Goal: Task Accomplishment & Management: Use online tool/utility

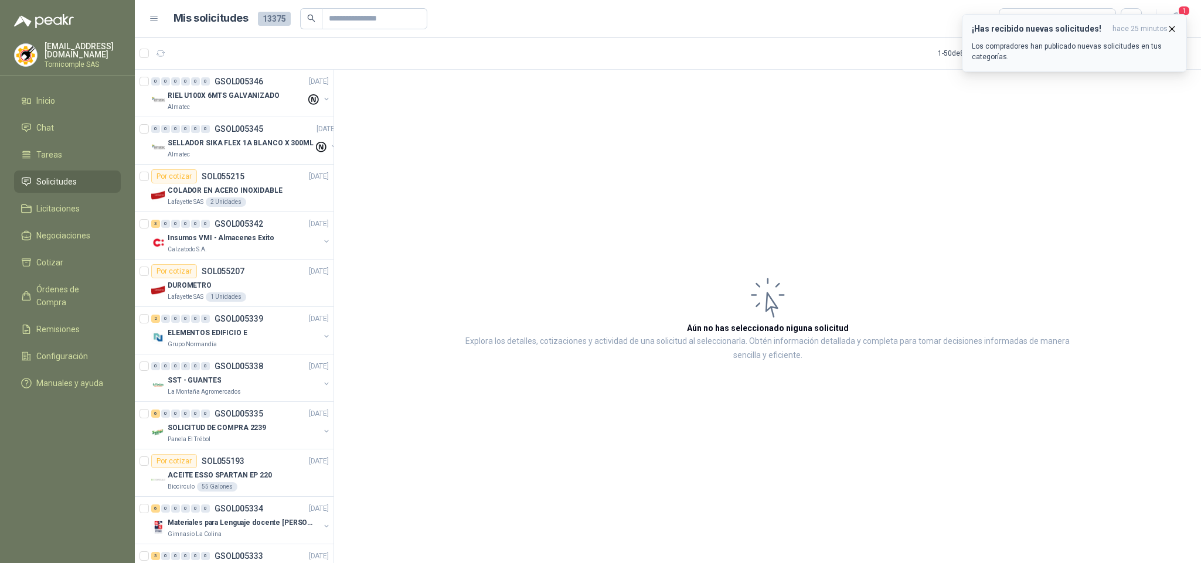
click at [1088, 46] on p "Los compradores han publicado nuevas solicitudes en tus categorías." at bounding box center [1074, 51] width 205 height 21
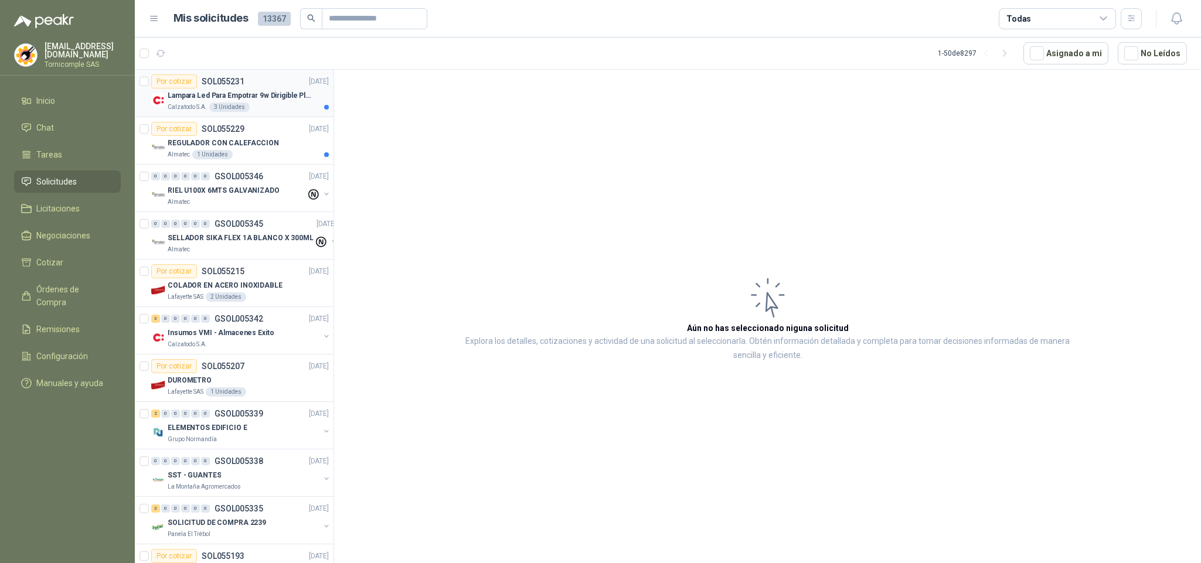
click at [280, 83] on div "Por cotizar SOL055231 [DATE]" at bounding box center [240, 81] width 178 height 14
click at [268, 128] on div "Por cotizar SOL055229 [DATE]" at bounding box center [240, 129] width 178 height 14
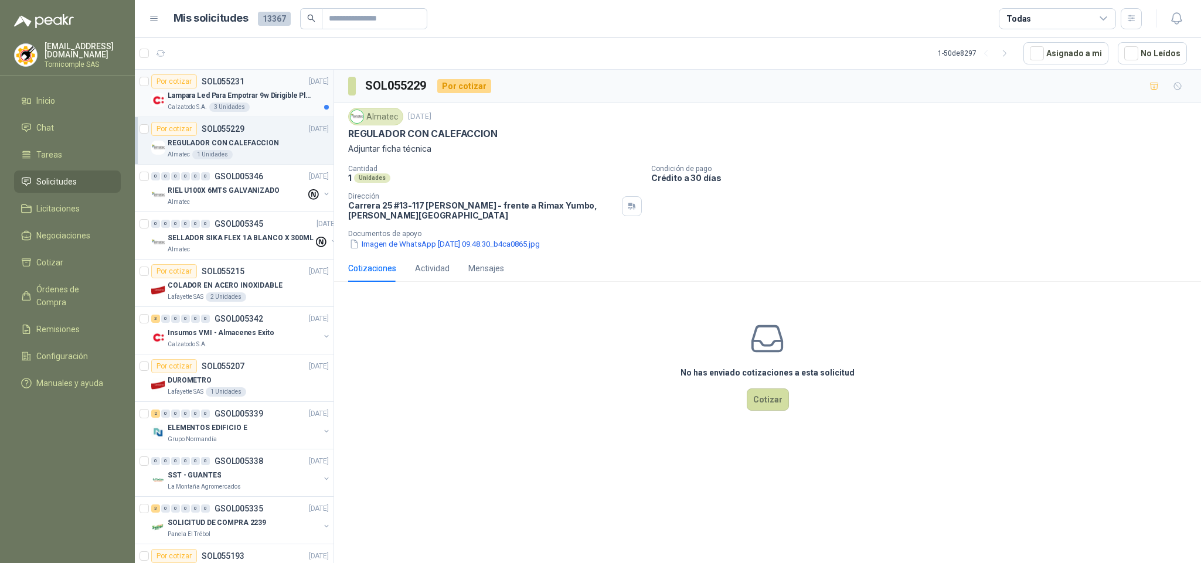
click at [250, 99] on p "Lampara Led Para Empotrar 9w Dirigible Plafon 11cm" at bounding box center [241, 95] width 146 height 11
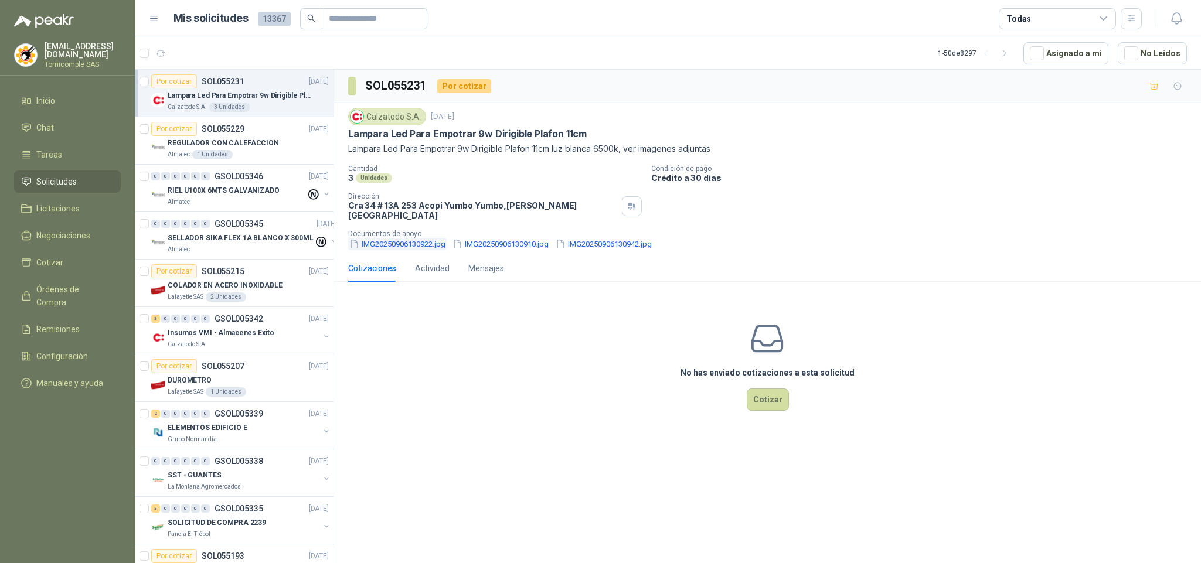
click at [419, 240] on button "IMG20250906130922.jpg" at bounding box center [397, 244] width 98 height 12
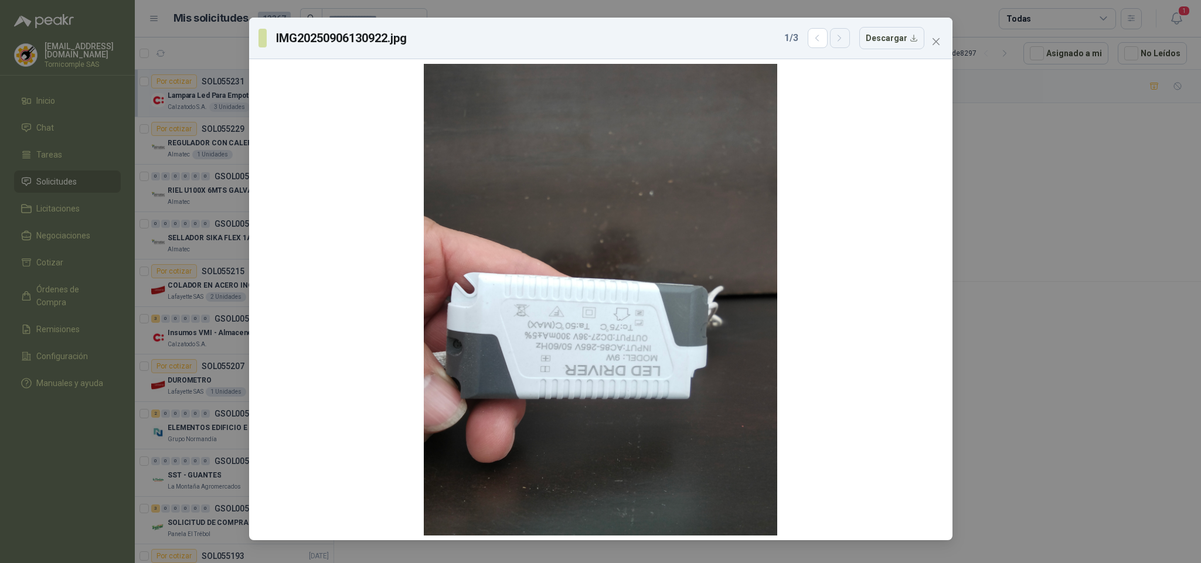
click at [849, 47] on button "button" at bounding box center [840, 38] width 20 height 20
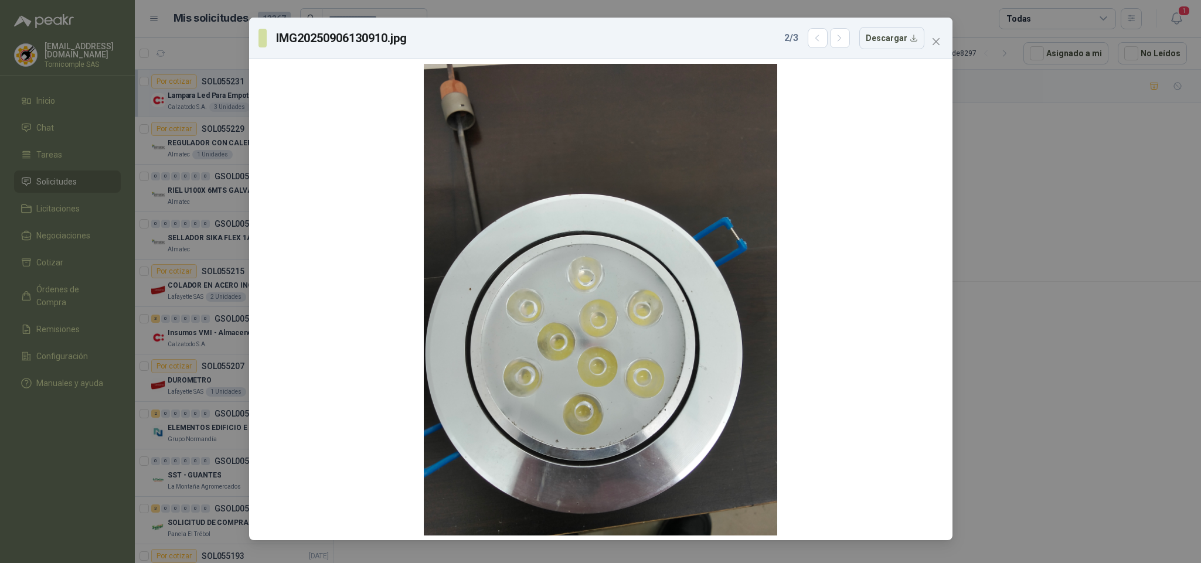
click at [860, 33] on div "2 / 3 Descargar" at bounding box center [854, 38] width 140 height 22
click at [839, 34] on icon "button" at bounding box center [840, 38] width 10 height 10
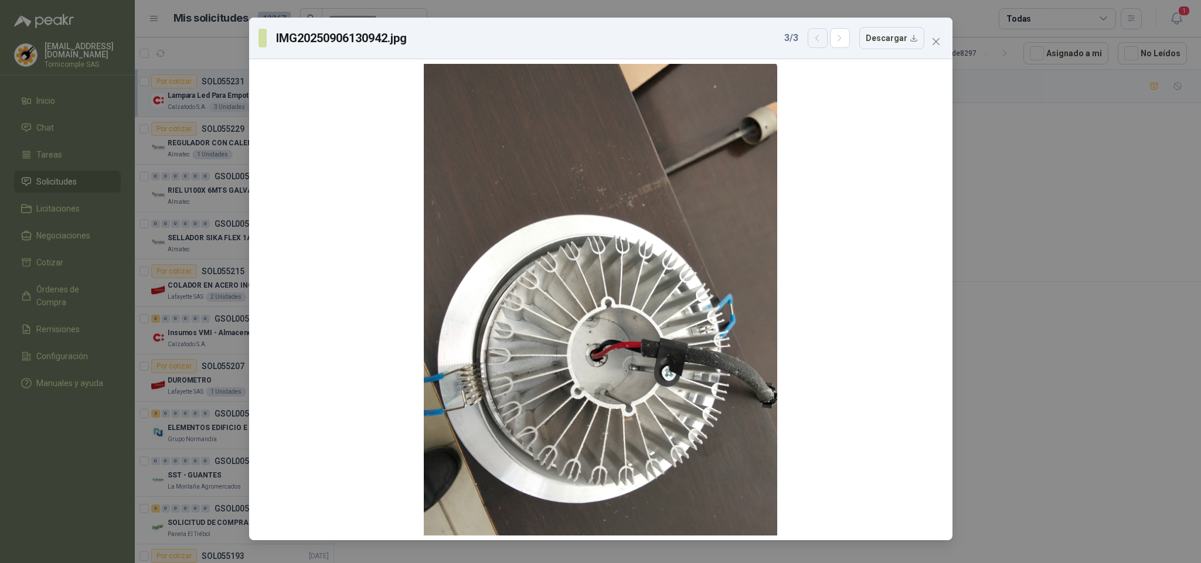
click at [811, 43] on button "button" at bounding box center [818, 38] width 20 height 20
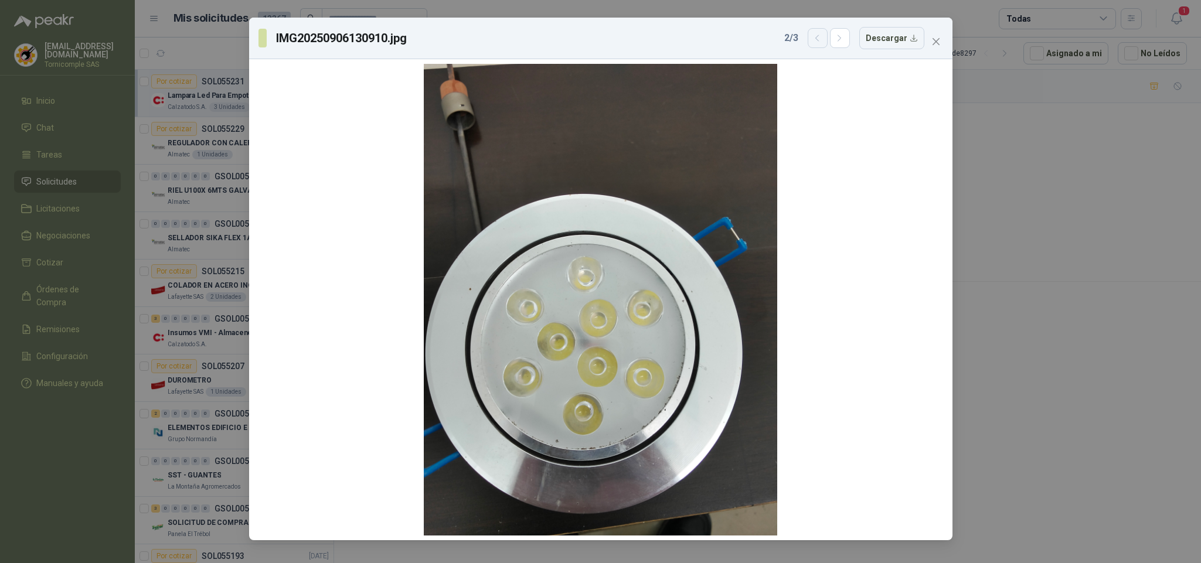
click at [811, 44] on button "button" at bounding box center [818, 38] width 20 height 20
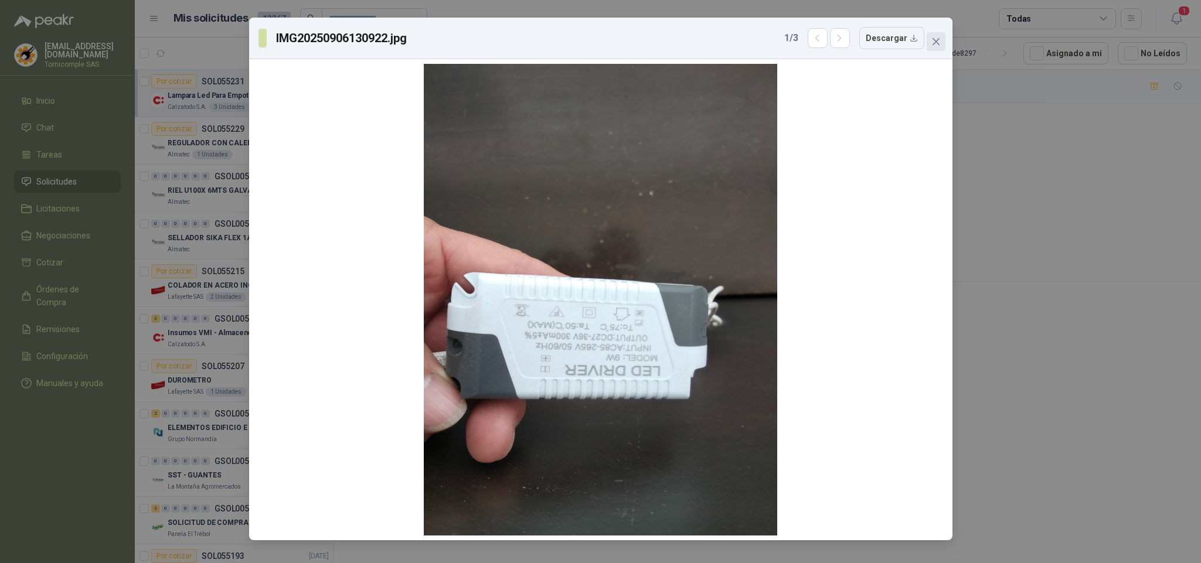
click at [928, 35] on button "Close" at bounding box center [936, 41] width 19 height 19
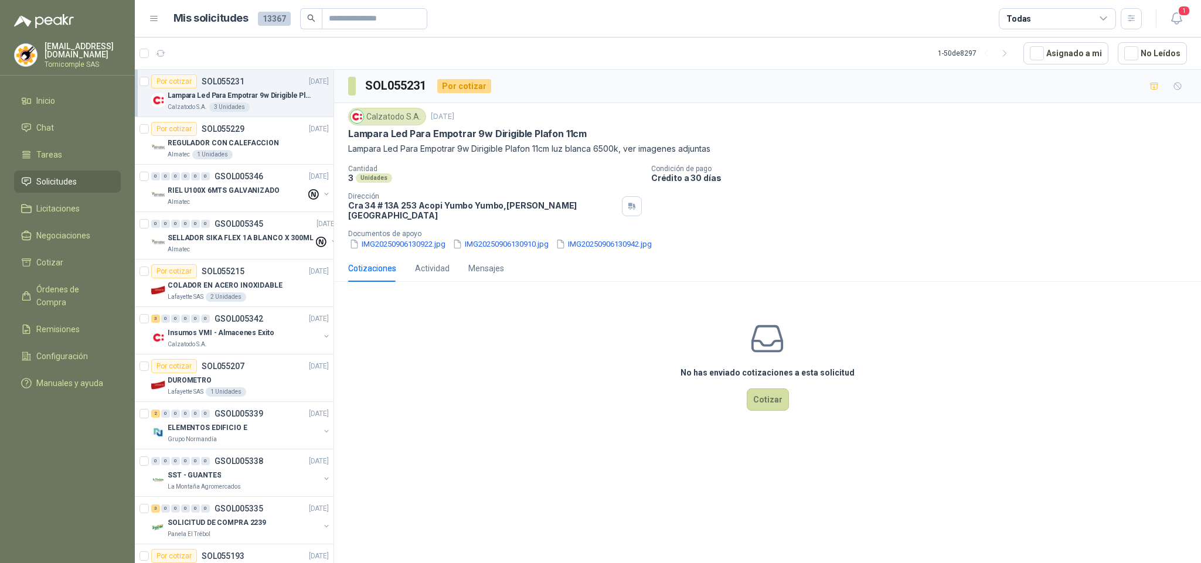
click at [502, 247] on div "Calzatodo [DATE] Lampara Led Para Empotrar 9w Dirigible Plafon 11cm Lampara Led…" at bounding box center [767, 179] width 867 height 152
click at [505, 238] on button "IMG20250906130910.jpg" at bounding box center [500, 244] width 98 height 12
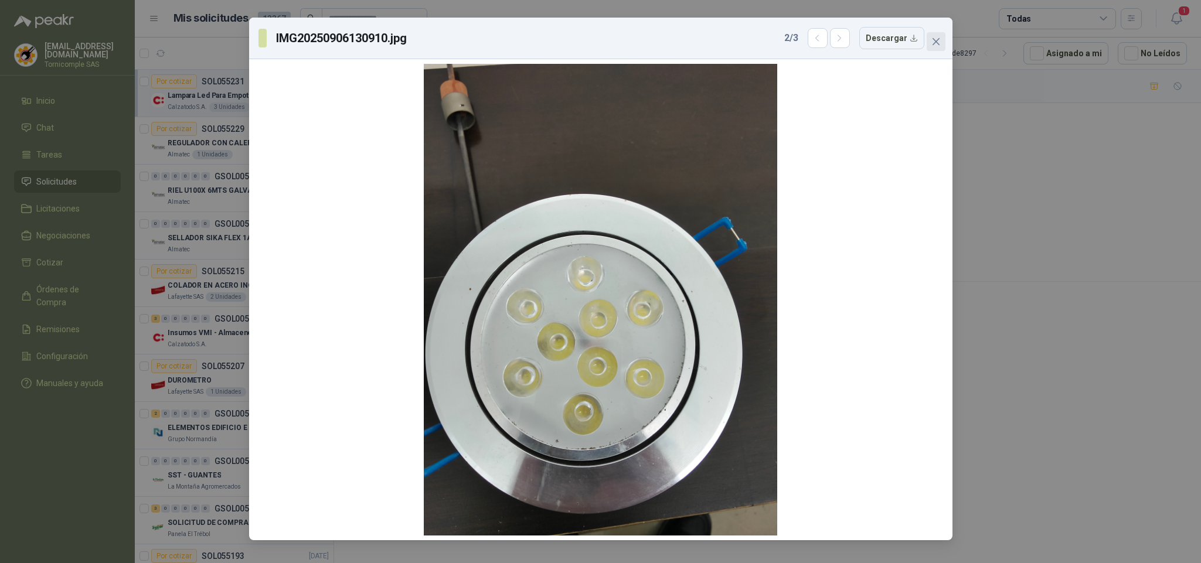
click at [931, 37] on icon "close" at bounding box center [935, 41] width 9 height 9
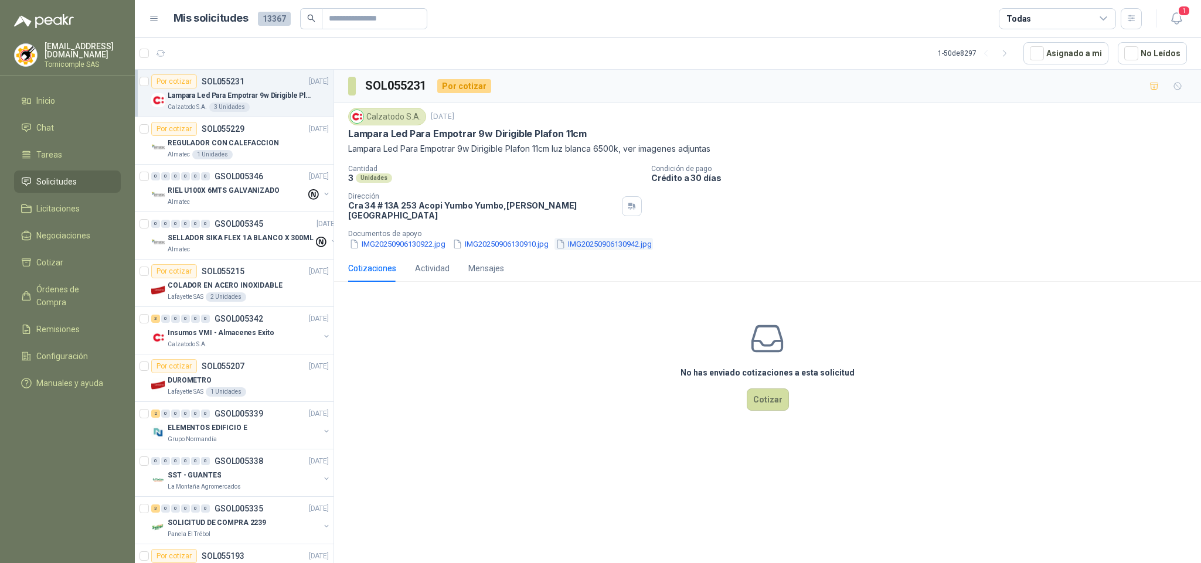
click at [630, 241] on button "IMG20250906130942.jpg" at bounding box center [604, 244] width 98 height 12
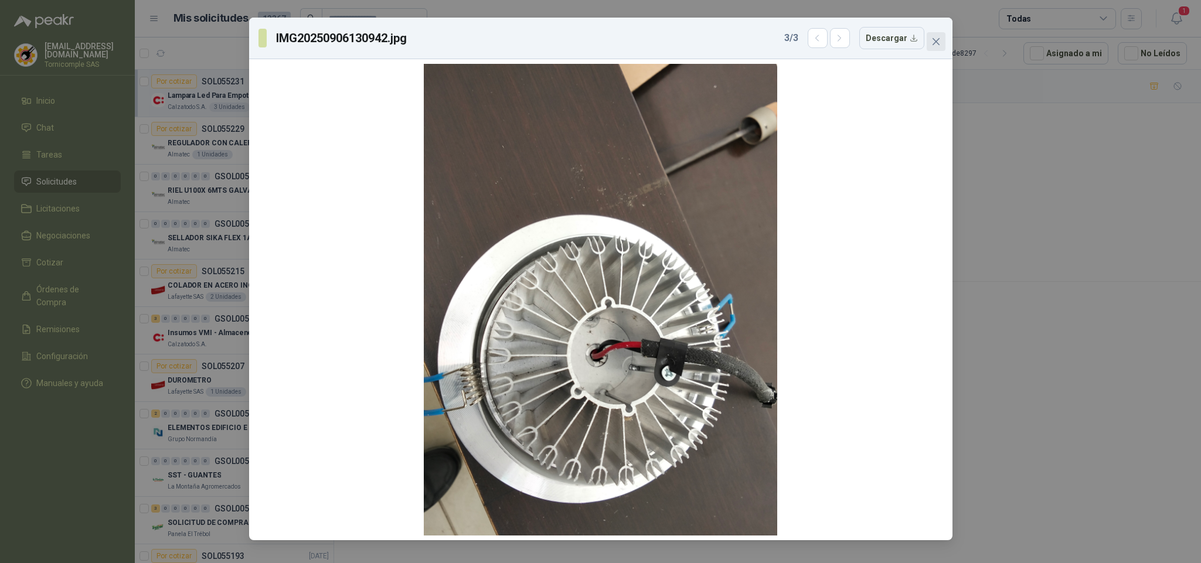
click at [935, 45] on icon "close" at bounding box center [935, 41] width 9 height 9
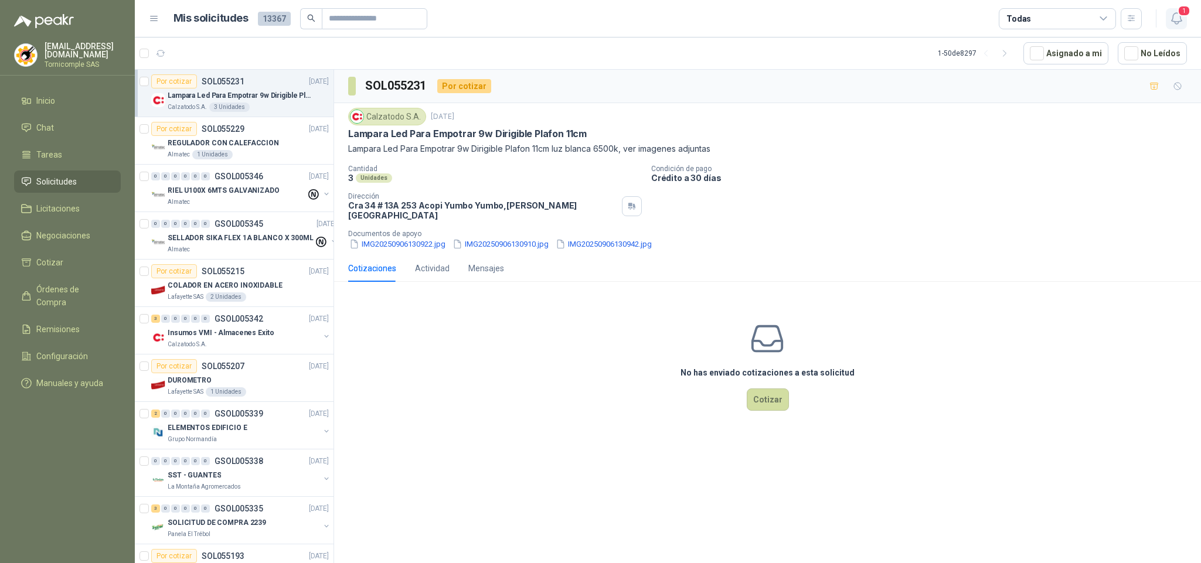
click at [1181, 22] on icon "button" at bounding box center [1176, 18] width 15 height 15
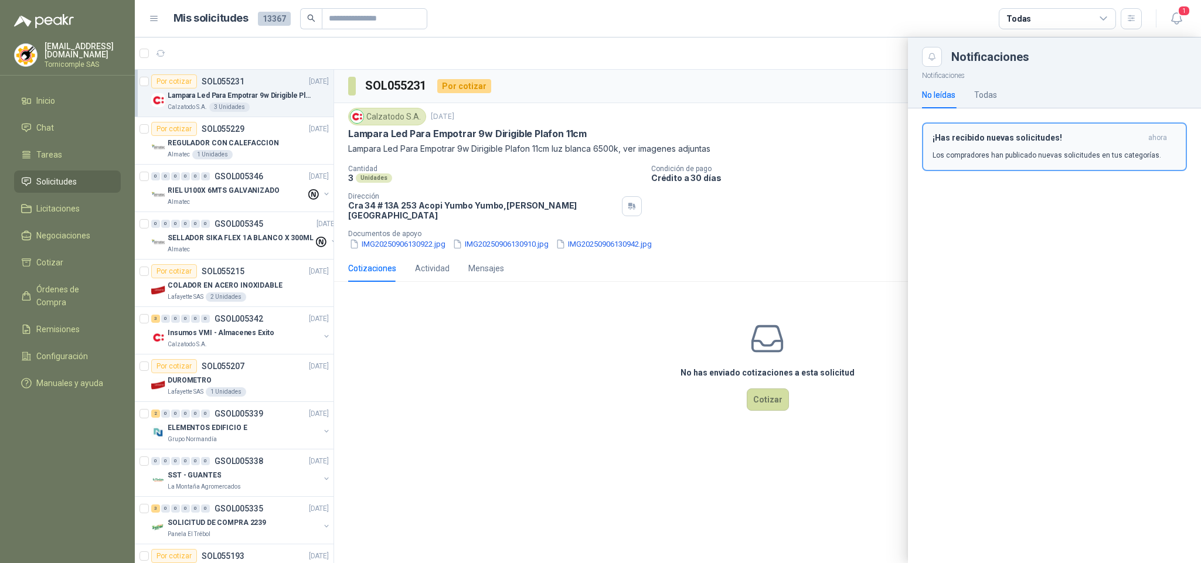
click at [1127, 142] on h3 "¡Has recibido nuevas solicitudes!" at bounding box center [1038, 138] width 211 height 10
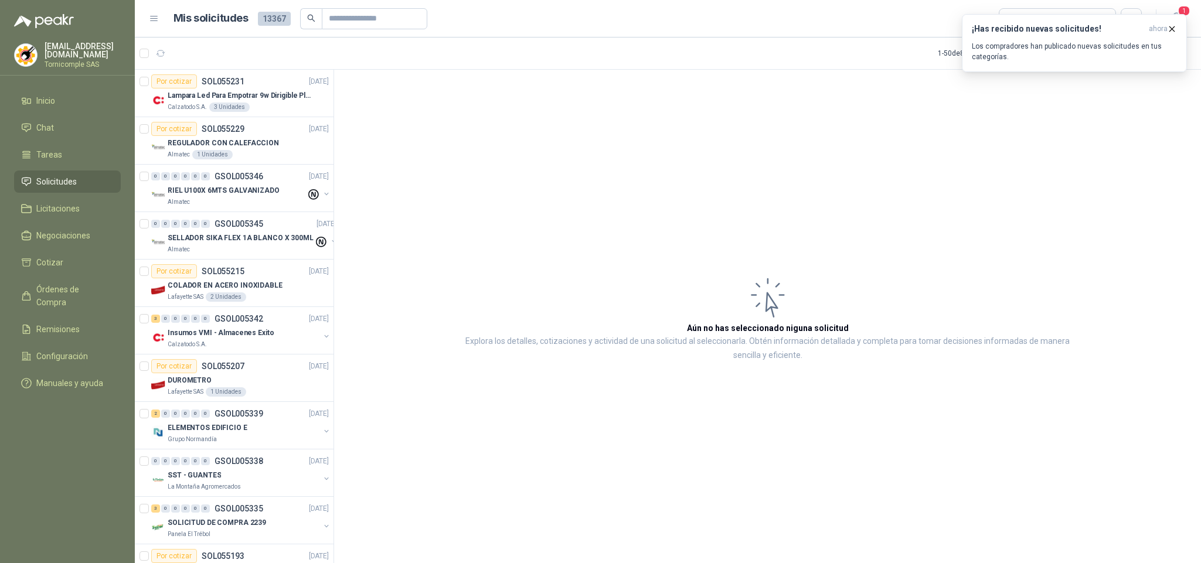
click at [1054, 72] on div "¡Has recibido nuevas solicitudes! ahora Los compradores han publicado nuevas so…" at bounding box center [1074, 43] width 225 height 58
click at [1053, 55] on p "Los compradores han publicado nuevas solicitudes en tus categorías." at bounding box center [1074, 51] width 205 height 21
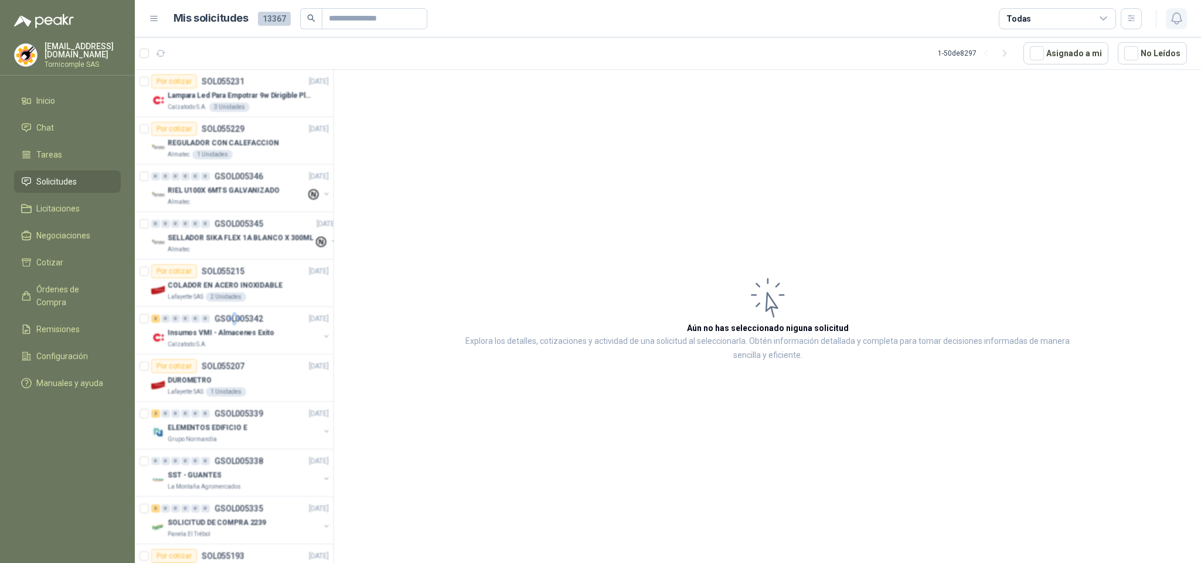
click at [1181, 15] on icon "button" at bounding box center [1176, 18] width 15 height 15
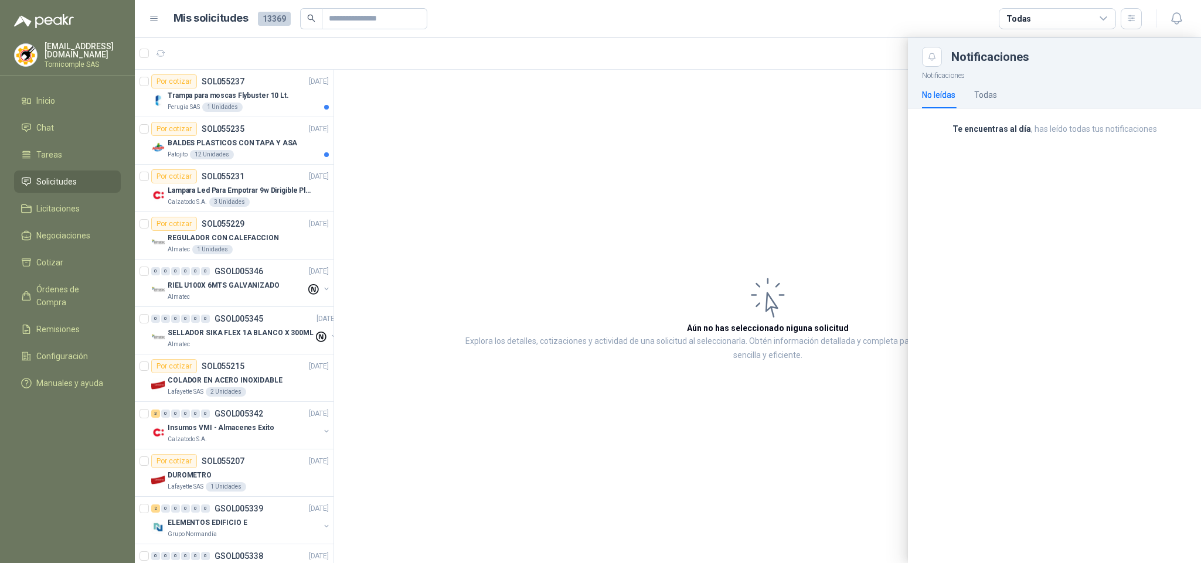
click at [195, 144] on div at bounding box center [668, 301] width 1066 height 526
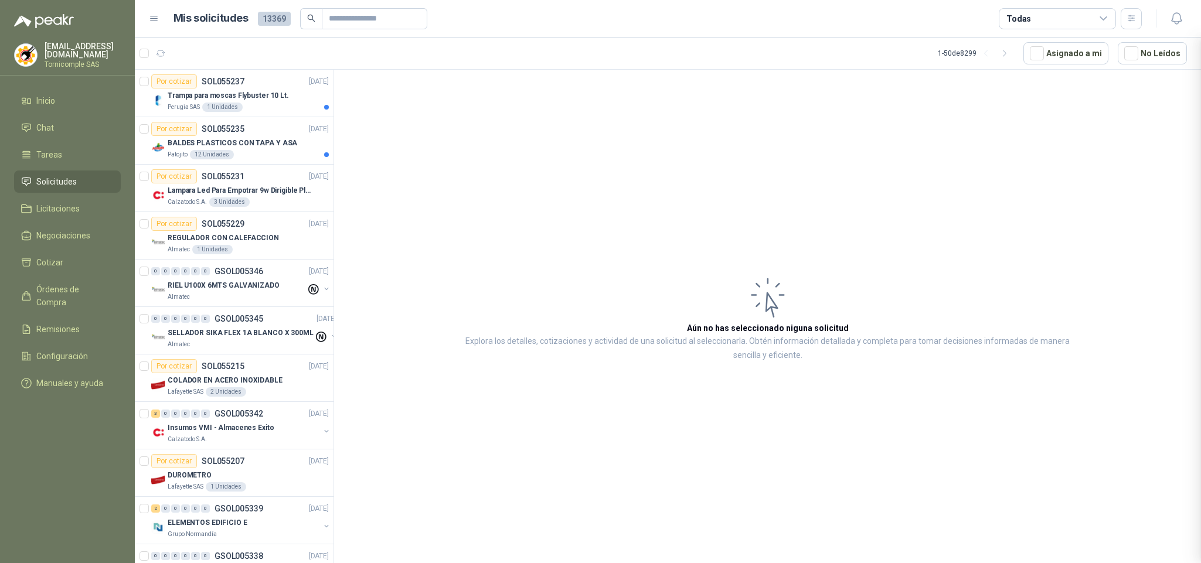
click at [195, 144] on div at bounding box center [668, 301] width 1066 height 526
click at [195, 144] on p "BALDES PLASTICOS CON TAPA Y ASA" at bounding box center [233, 143] width 130 height 11
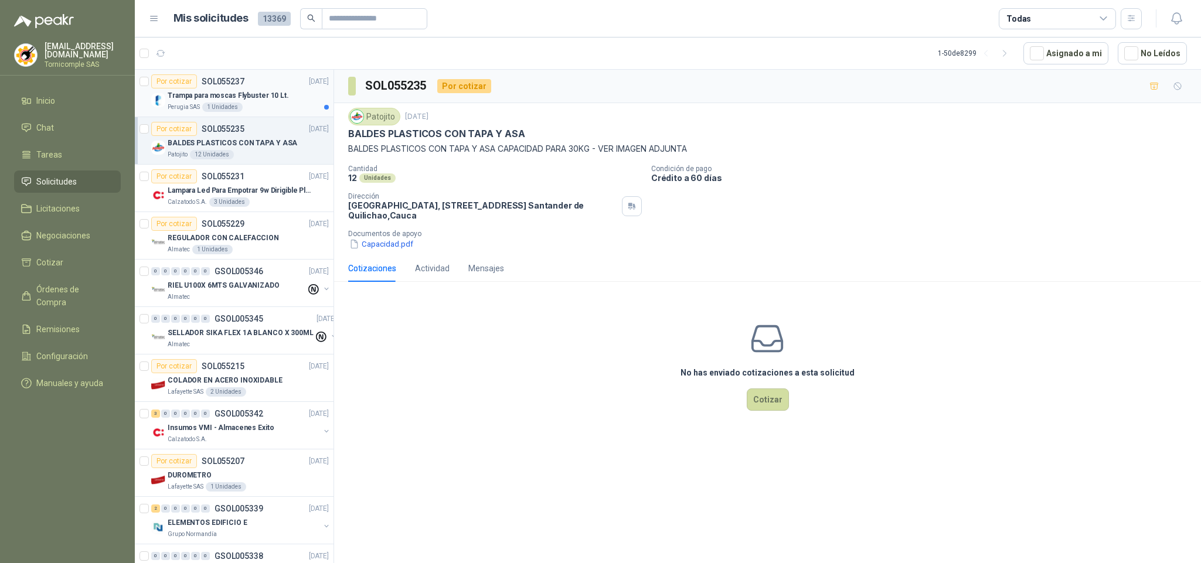
click at [244, 104] on div "Perugia SAS 1 Unidades" at bounding box center [248, 107] width 161 height 9
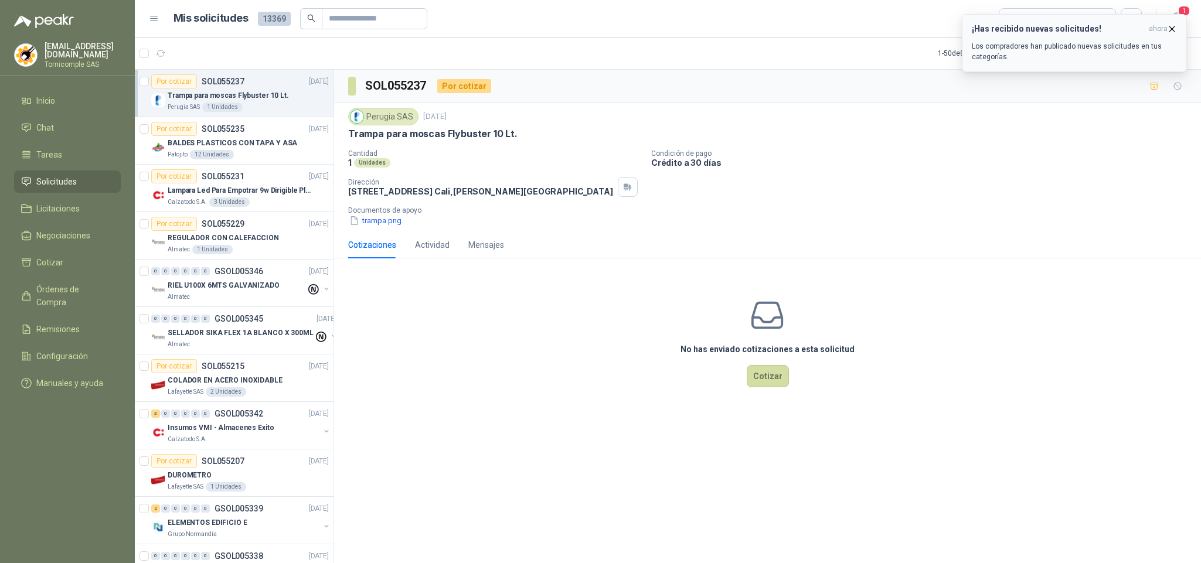
click at [1105, 39] on div "¡Has recibido nuevas solicitudes! ahora Los compradores han publicado nuevas so…" at bounding box center [1074, 43] width 205 height 38
